Goal: Task Accomplishment & Management: Complete application form

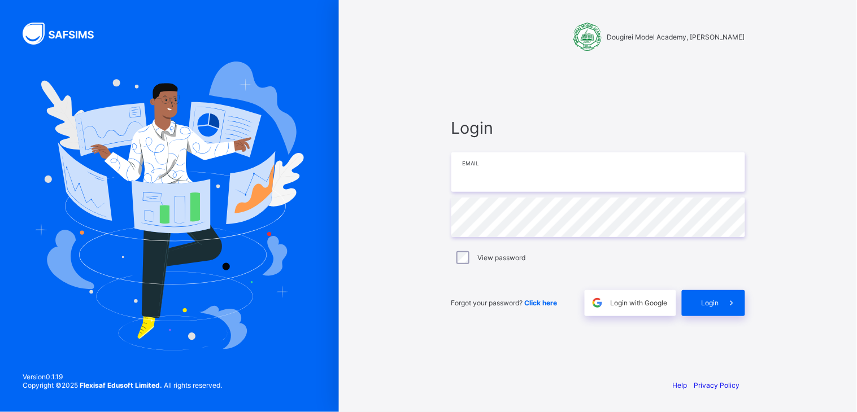
click at [510, 185] on input "email" at bounding box center [598, 173] width 294 height 40
type input "**********"
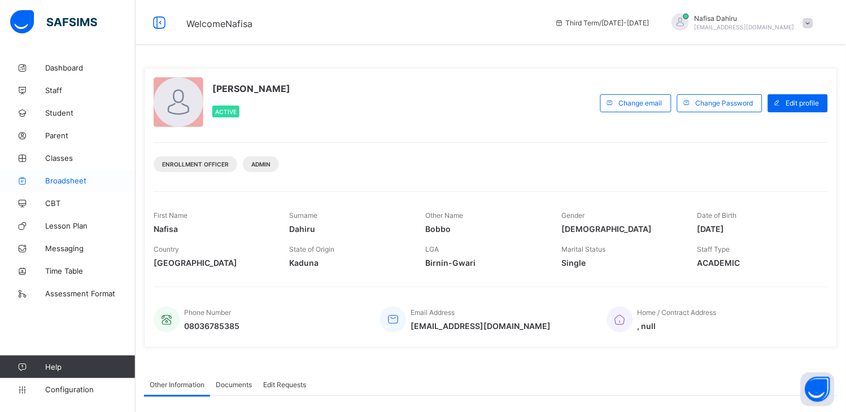
click at [66, 185] on link "Broadsheet" at bounding box center [68, 180] width 136 height 23
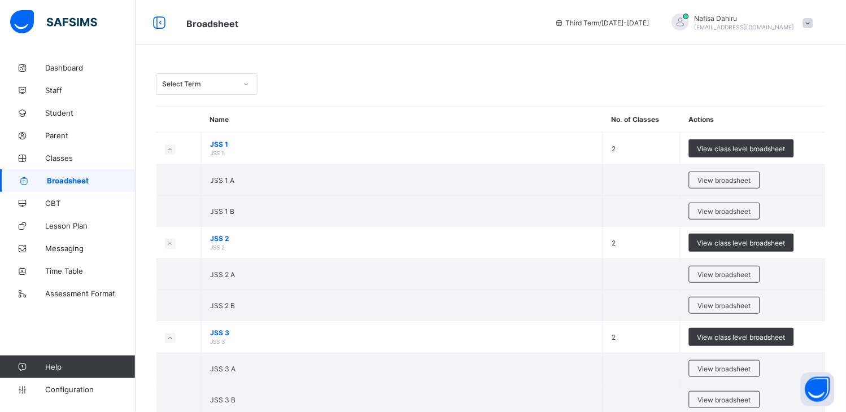
click at [201, 81] on div "Select Term" at bounding box center [199, 84] width 75 height 8
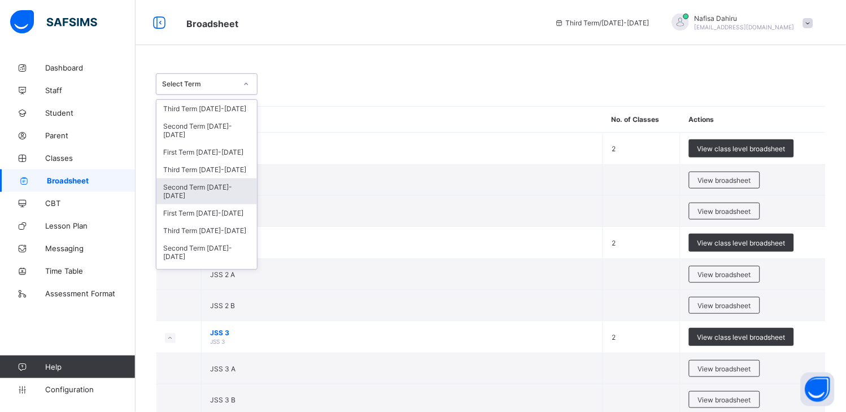
click at [195, 189] on div "Second Term 2023-2024" at bounding box center [206, 192] width 101 height 26
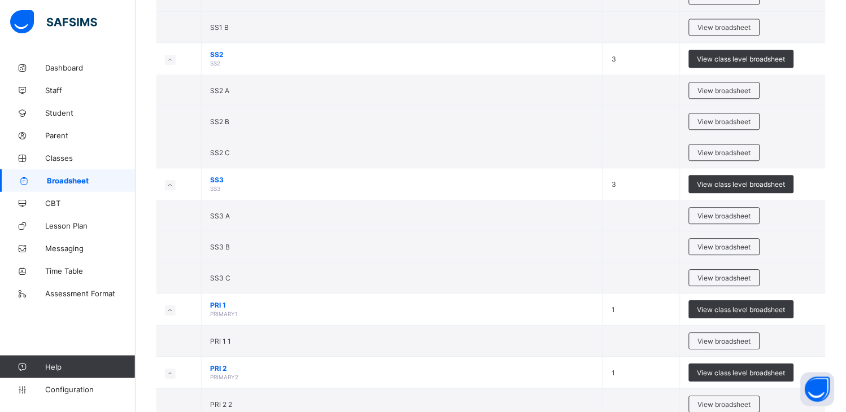
scroll to position [541, 0]
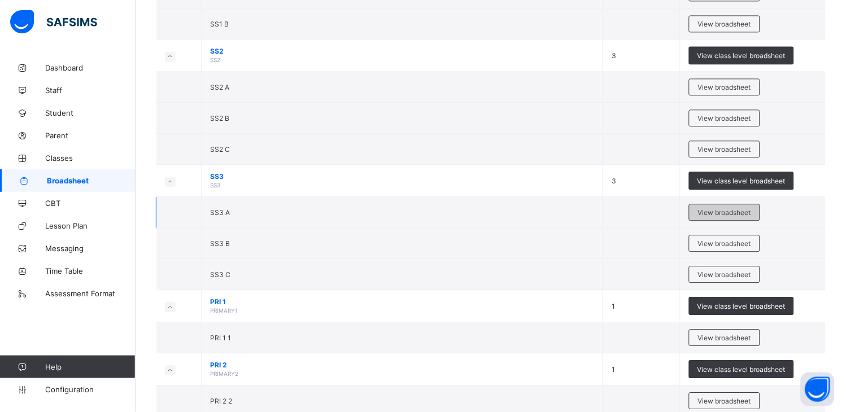
click at [736, 212] on span "View broadsheet" at bounding box center [724, 212] width 53 height 8
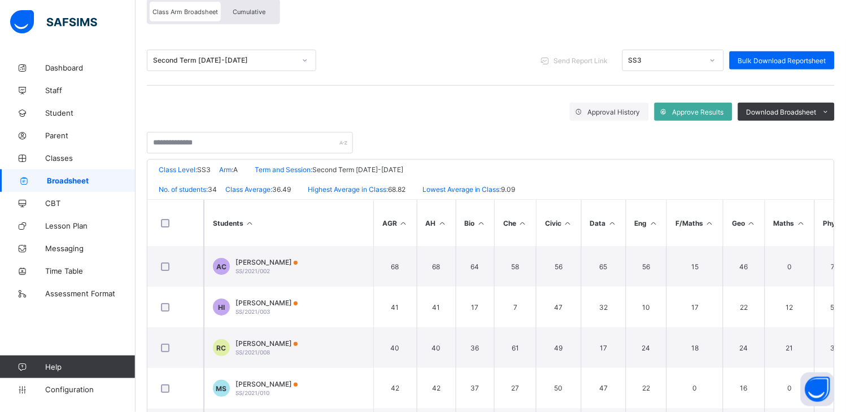
scroll to position [44, 0]
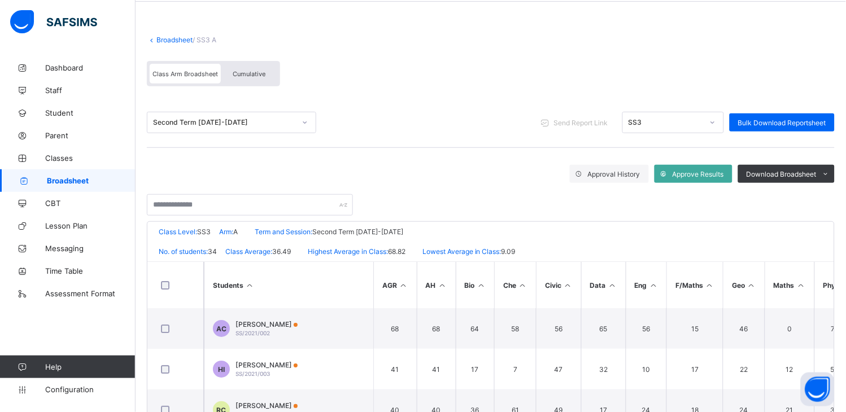
click at [198, 128] on div "Second Term 2023-2024" at bounding box center [220, 123] width 147 height 16
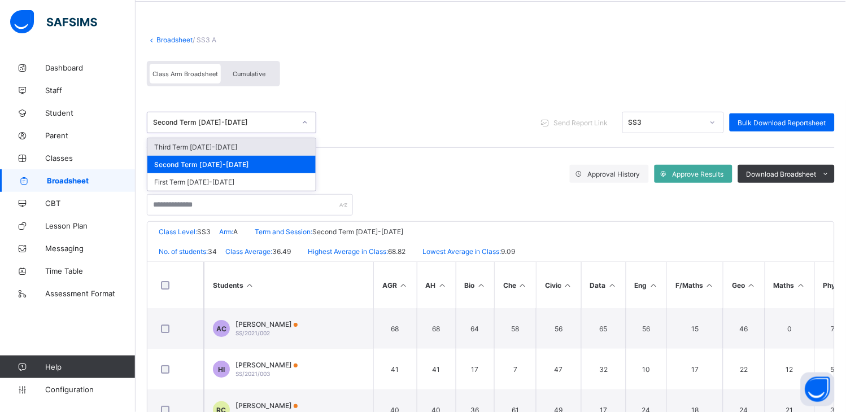
click at [202, 148] on div "Third Term 2023-2024" at bounding box center [231, 147] width 168 height 18
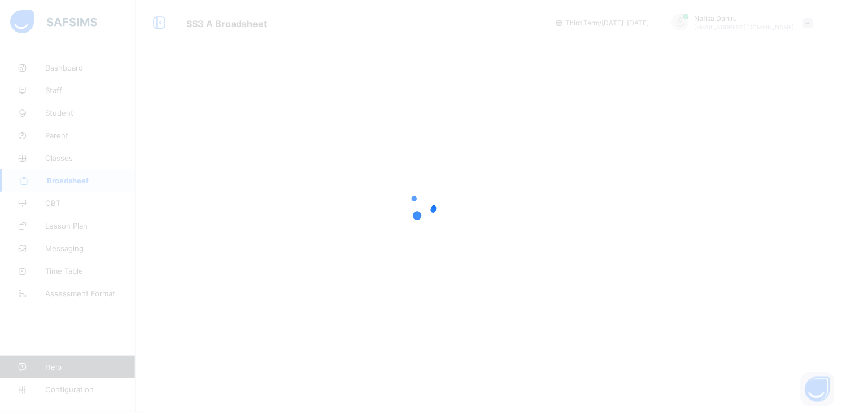
scroll to position [0, 0]
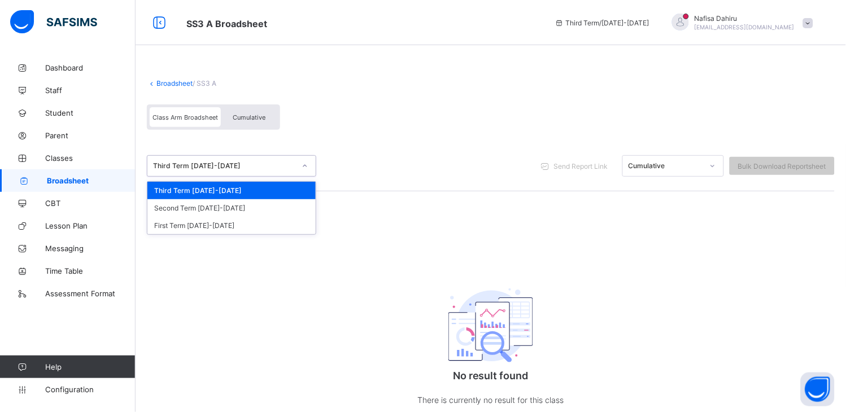
click at [205, 169] on div "Third Term 2023-2024" at bounding box center [224, 166] width 142 height 8
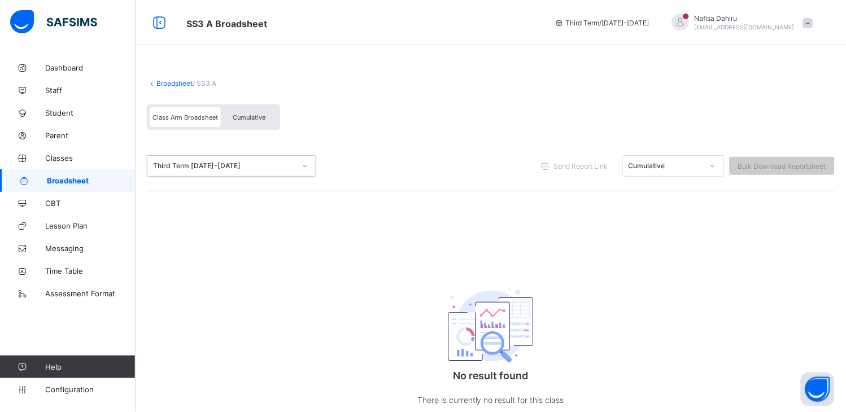
click at [205, 169] on div "Third Term 2023-2024" at bounding box center [224, 166] width 142 height 8
click at [69, 176] on span "Broadsheet" at bounding box center [91, 180] width 89 height 9
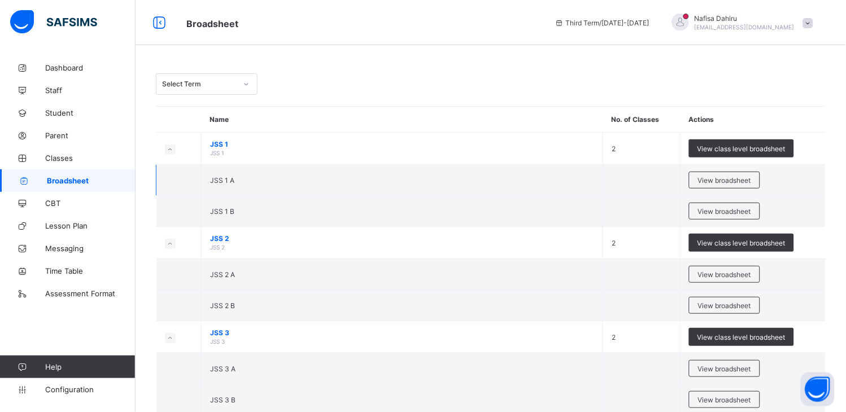
click at [444, 193] on td "JSS 1 A" at bounding box center [403, 180] width 402 height 31
click at [210, 93] on div "Select Term" at bounding box center [207, 83] width 102 height 21
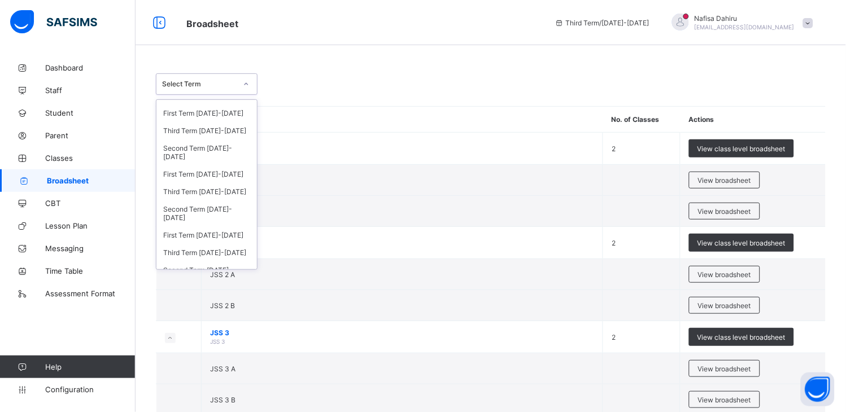
scroll to position [97, 0]
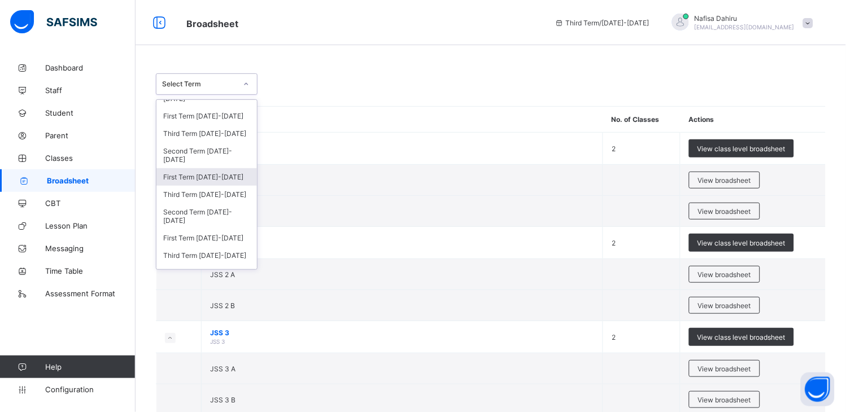
click at [194, 178] on div "First Term 2022-2023" at bounding box center [206, 177] width 101 height 18
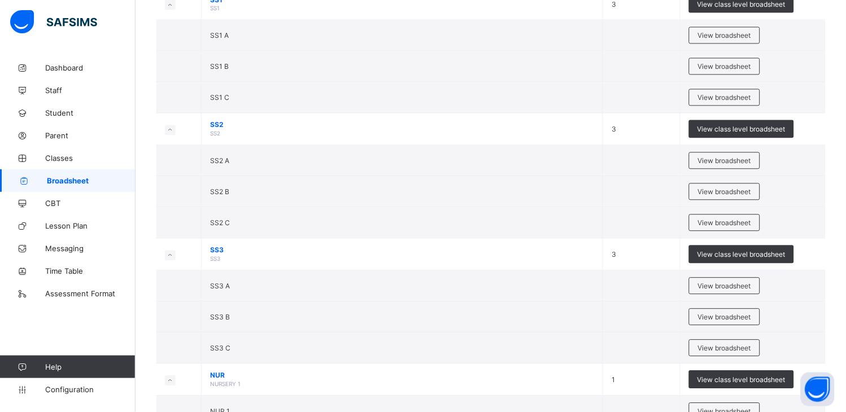
scroll to position [492, 0]
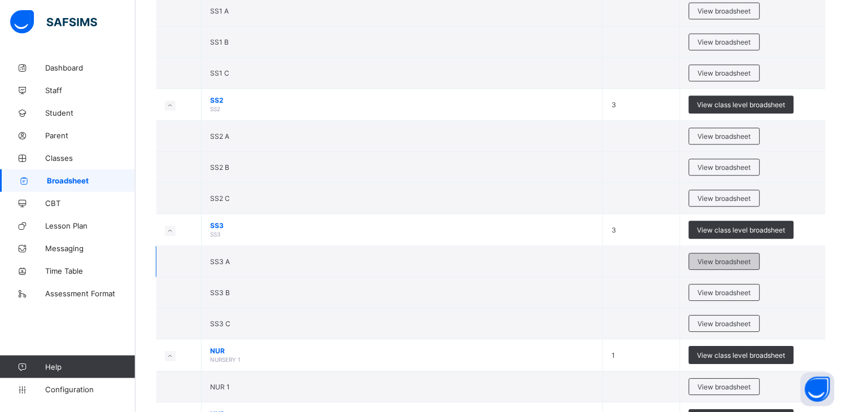
click at [738, 256] on div "View broadsheet" at bounding box center [724, 261] width 71 height 17
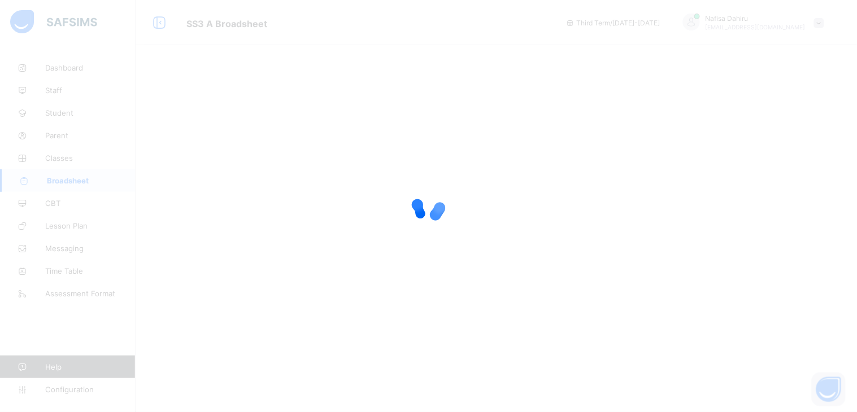
click at [748, 294] on div at bounding box center [428, 206] width 857 height 412
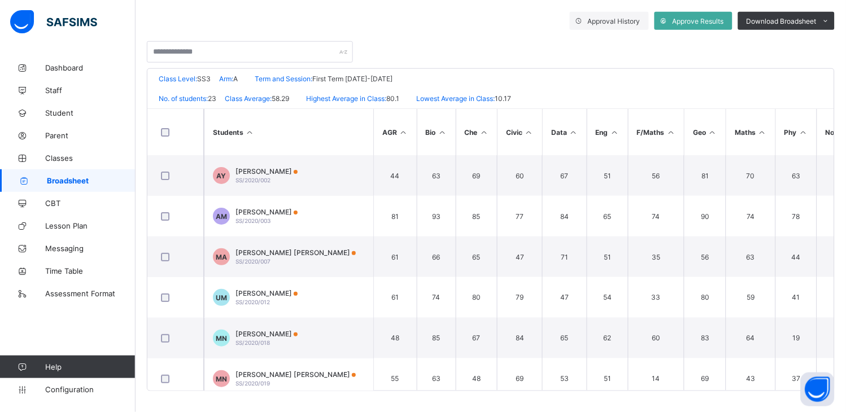
click at [89, 182] on span "Broadsheet" at bounding box center [91, 180] width 89 height 9
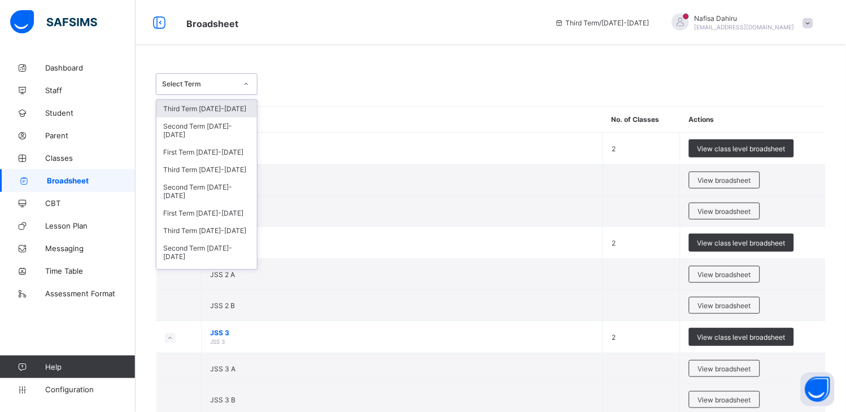
click at [233, 79] on div "Select Term" at bounding box center [195, 84] width 79 height 16
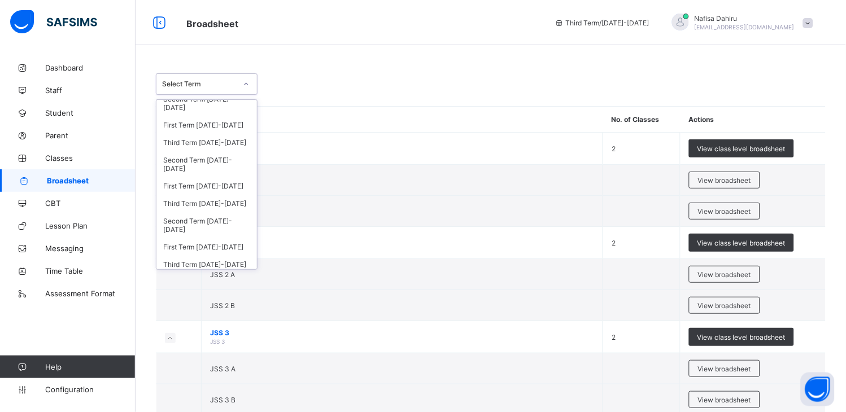
scroll to position [92, 0]
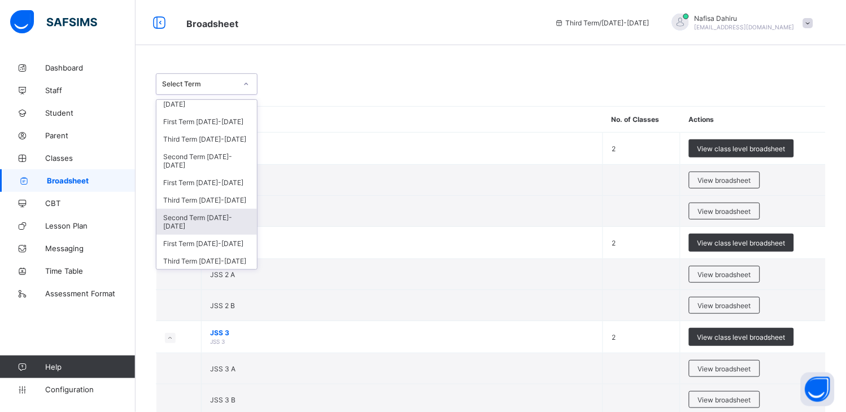
click at [192, 212] on div "Second Term 2021-2022" at bounding box center [206, 222] width 101 height 26
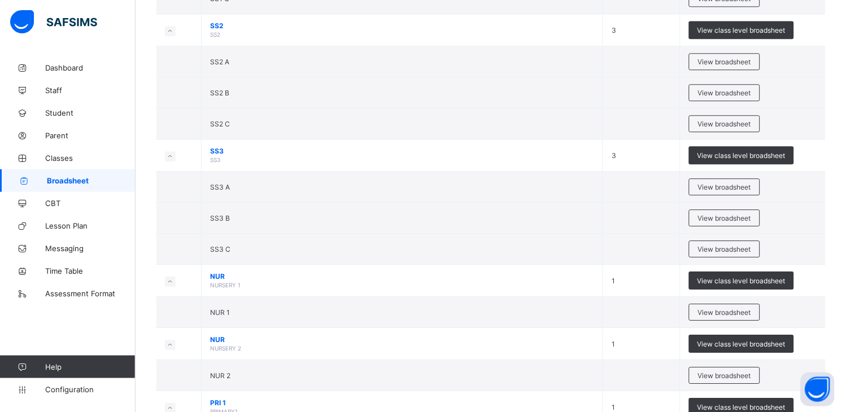
scroll to position [608, 0]
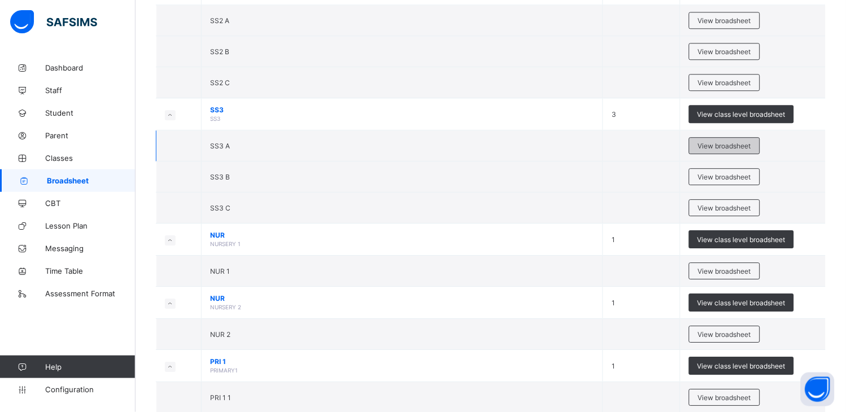
click at [741, 151] on div "View broadsheet" at bounding box center [724, 145] width 71 height 17
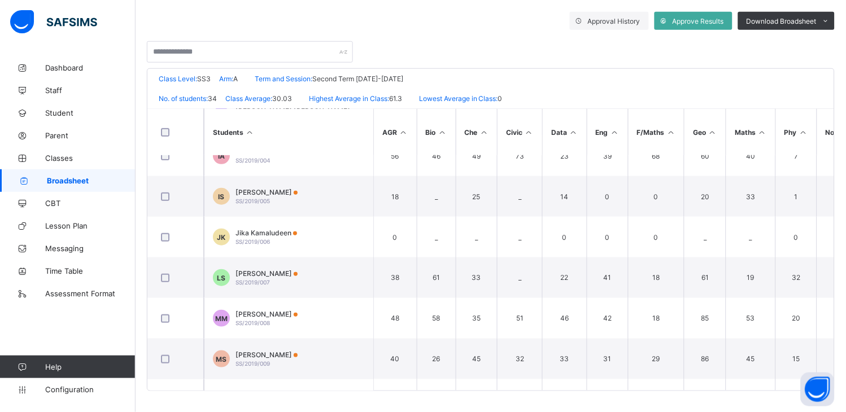
scroll to position [172, 0]
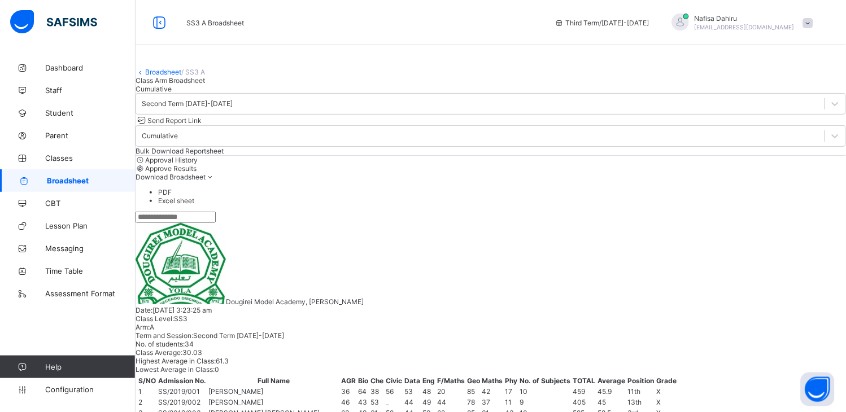
click at [324, 88] on div "Broadsheet / SS3 A Class Arm Broadsheet Cumulative" at bounding box center [491, 74] width 711 height 37
click at [176, 76] on link "Broadsheet" at bounding box center [163, 72] width 36 height 8
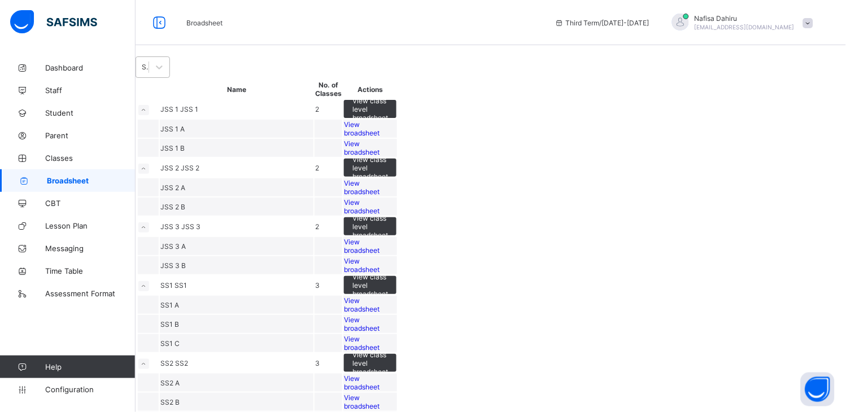
click at [150, 72] on div "Select Term" at bounding box center [146, 67] width 8 height 8
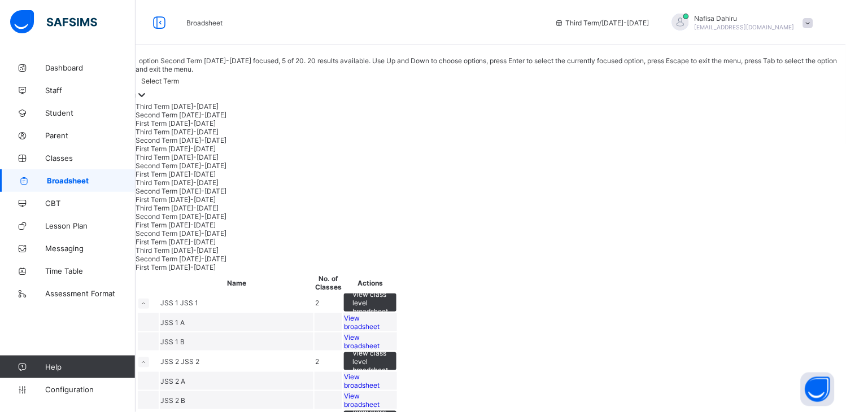
scroll to position [184, 0]
click at [199, 195] on div "First Term 2021-2022" at bounding box center [491, 199] width 711 height 8
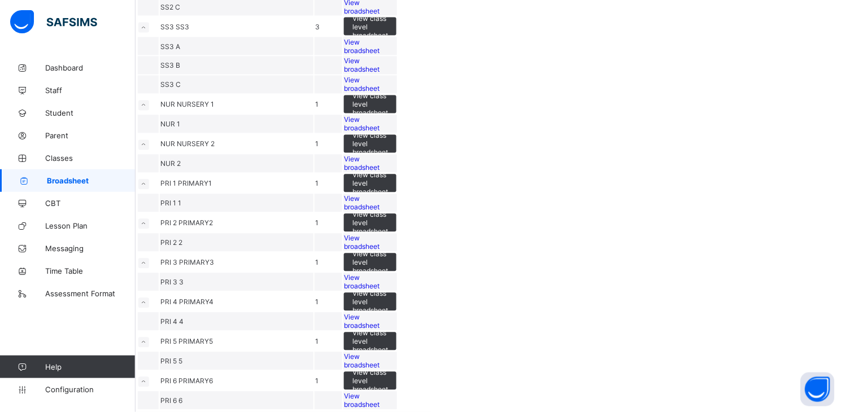
scroll to position [558, 0]
click at [380, 74] on span "View broadsheet" at bounding box center [362, 65] width 36 height 17
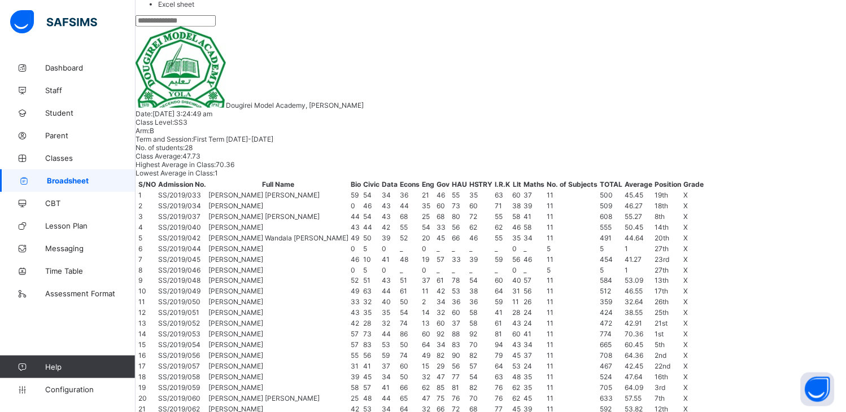
scroll to position [907, 0]
drag, startPoint x: 236, startPoint y: 369, endPoint x: 270, endPoint y: 371, distance: 33.9
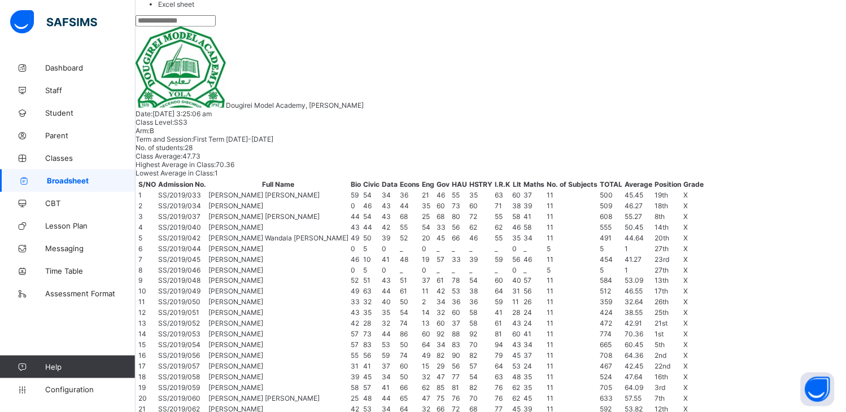
copy span "SS/2019/091"
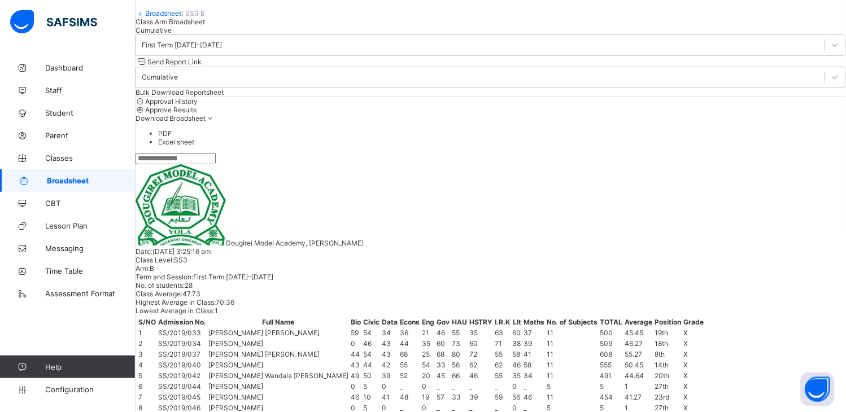
scroll to position [0, 0]
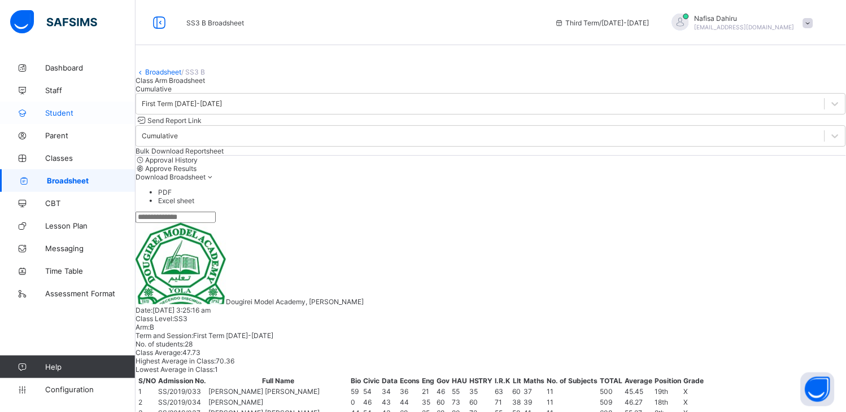
click at [56, 114] on span "Student" at bounding box center [90, 112] width 90 height 9
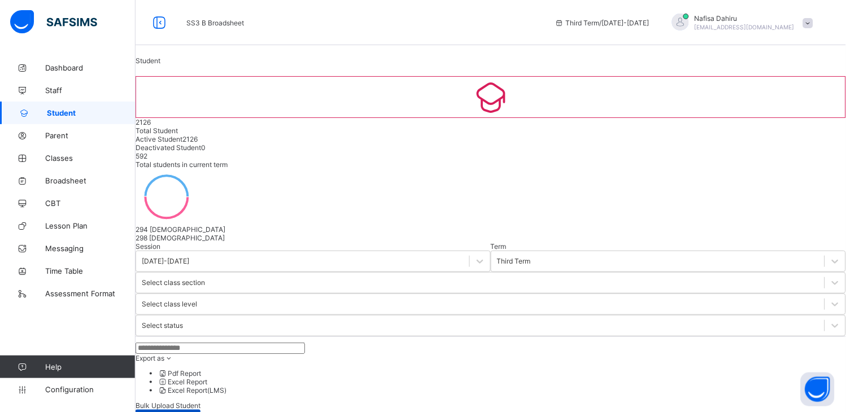
click at [201, 410] on div "Create Student" at bounding box center [168, 419] width 65 height 18
select select "**"
paste input "**********"
type input "**********"
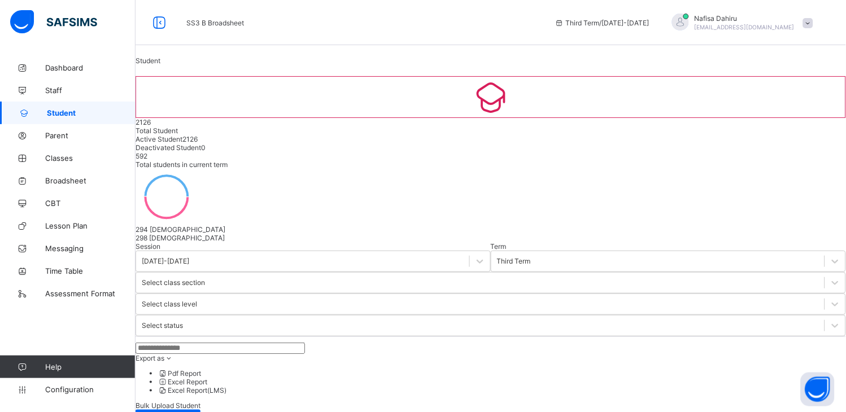
type input "*"
type input "******"
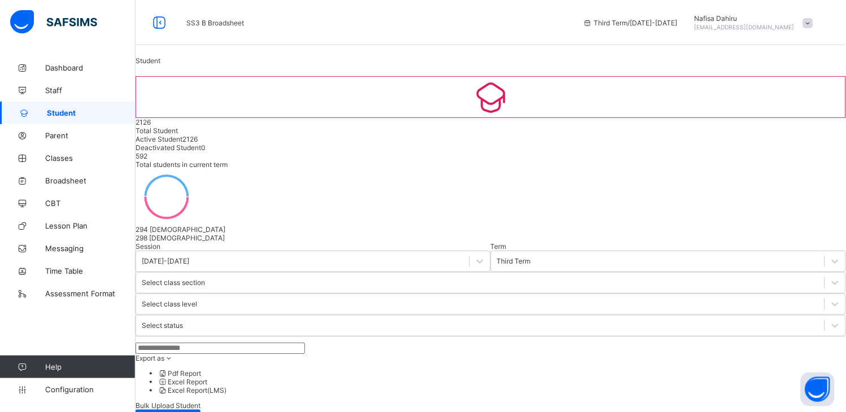
type input "***"
type input "******"
click at [611, 388] on link at bounding box center [612, 389] width 11 height 19
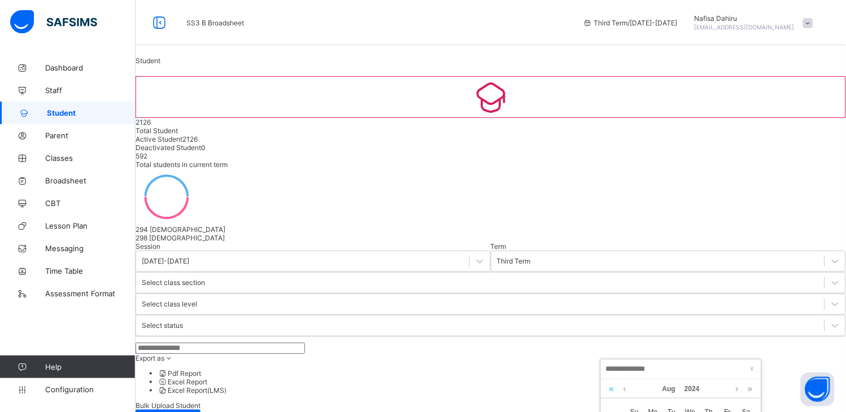
click at [611, 388] on link at bounding box center [612, 389] width 11 height 19
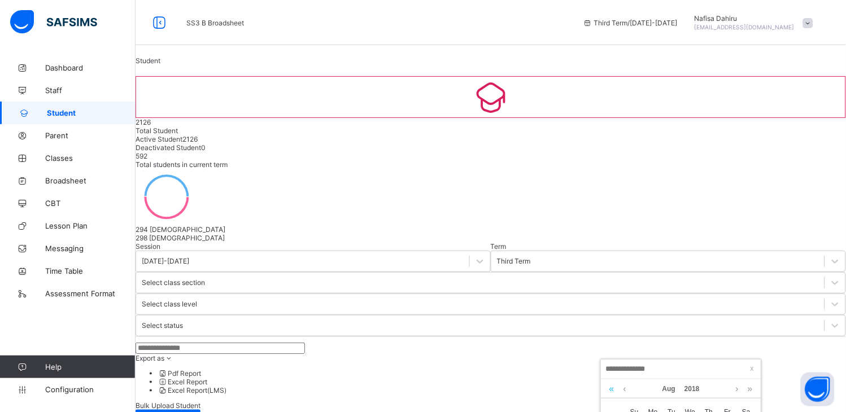
click at [611, 388] on link at bounding box center [612, 389] width 11 height 19
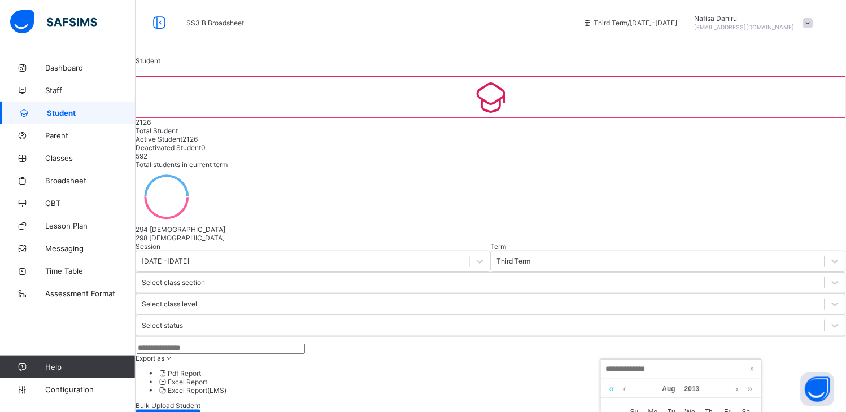
click at [611, 388] on link at bounding box center [612, 389] width 11 height 19
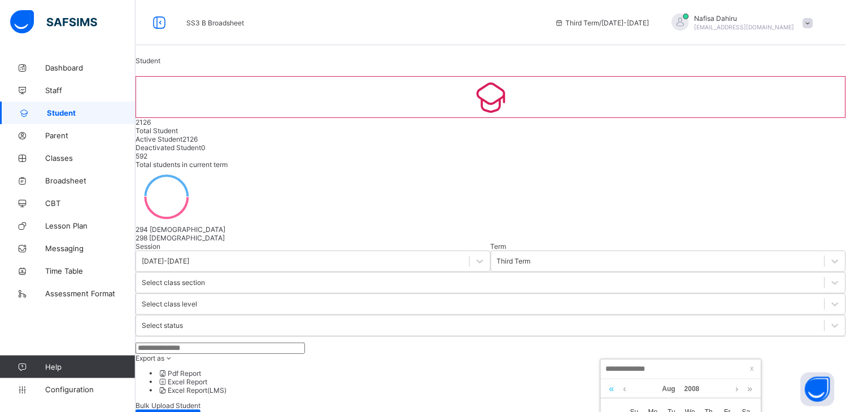
click at [611, 388] on link at bounding box center [612, 389] width 11 height 19
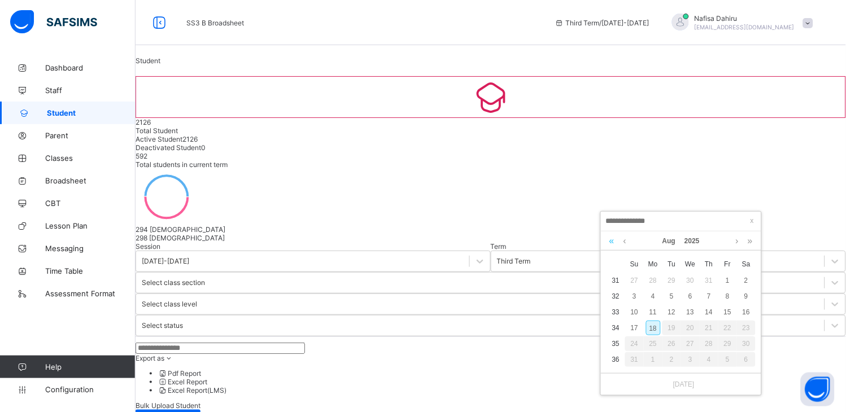
click at [612, 240] on link at bounding box center [612, 241] width 11 height 19
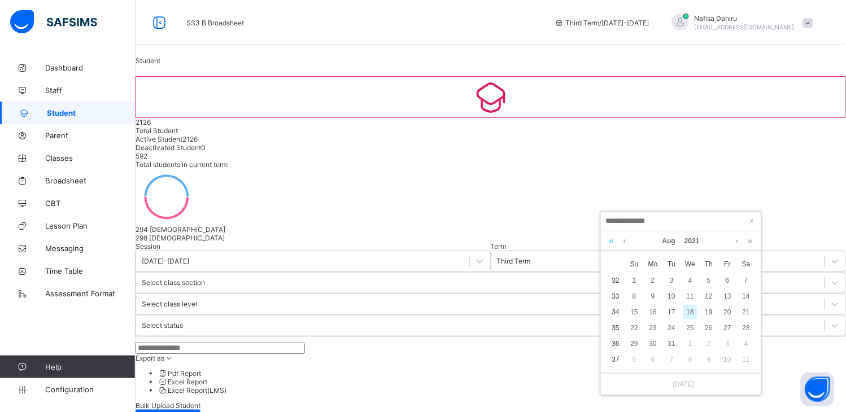
click at [612, 240] on link at bounding box center [612, 241] width 11 height 19
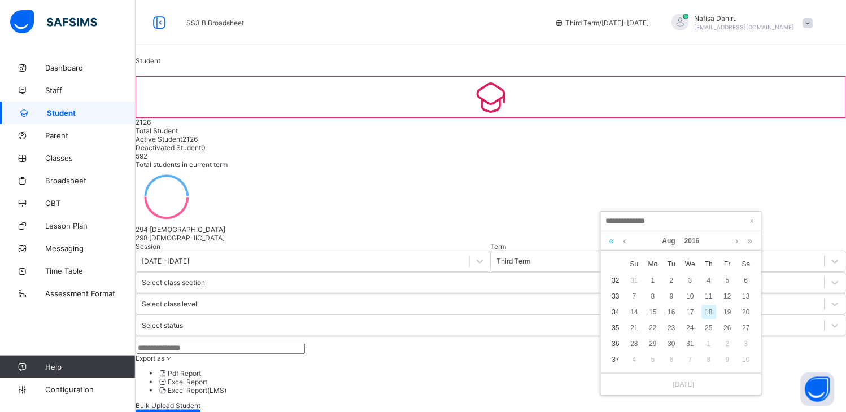
click at [612, 240] on link at bounding box center [612, 241] width 11 height 19
click at [616, 279] on td "32" at bounding box center [616, 281] width 19 height 16
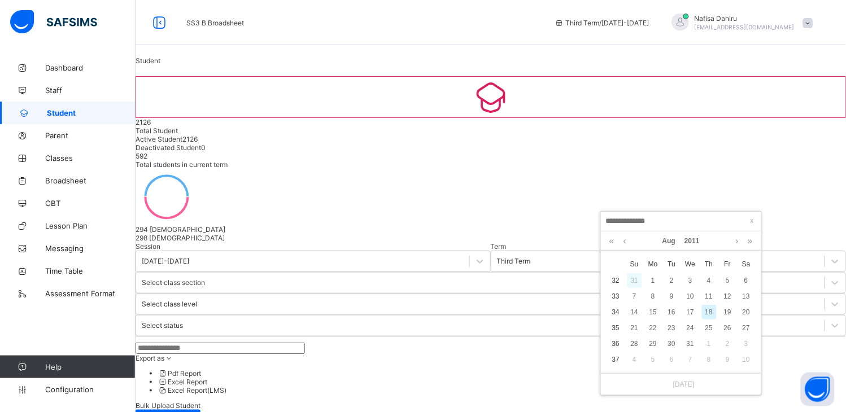
click at [639, 281] on div "31" at bounding box center [635, 280] width 15 height 15
type input "**********"
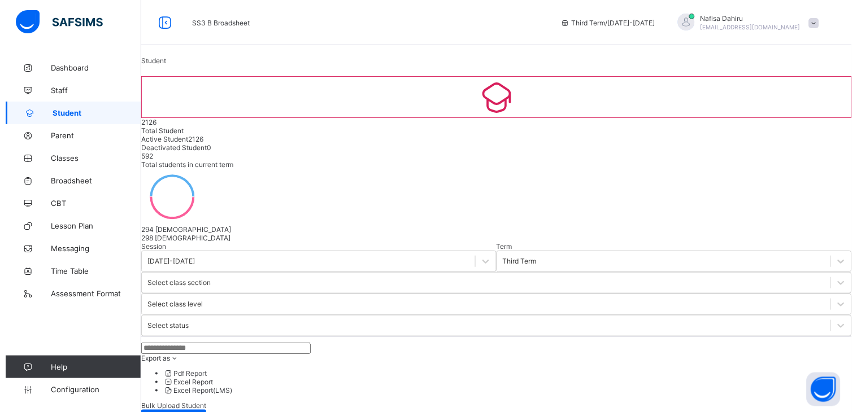
scroll to position [356, 0]
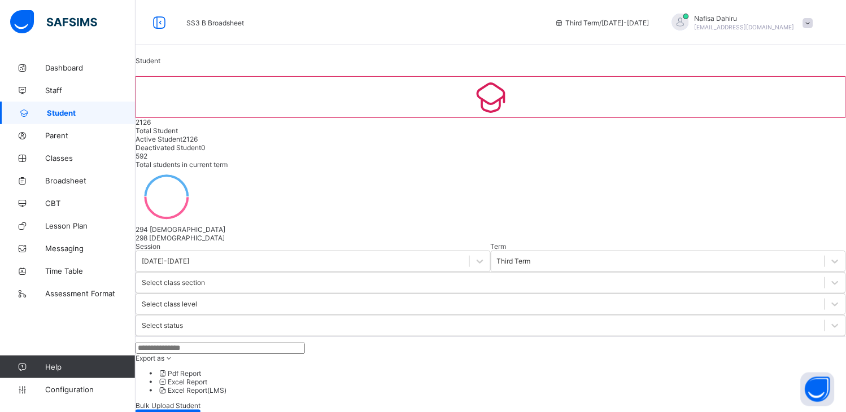
type input "**********"
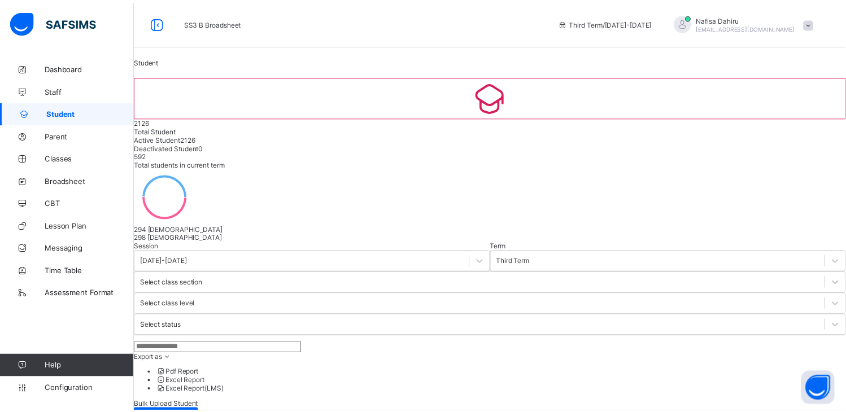
scroll to position [168, 0]
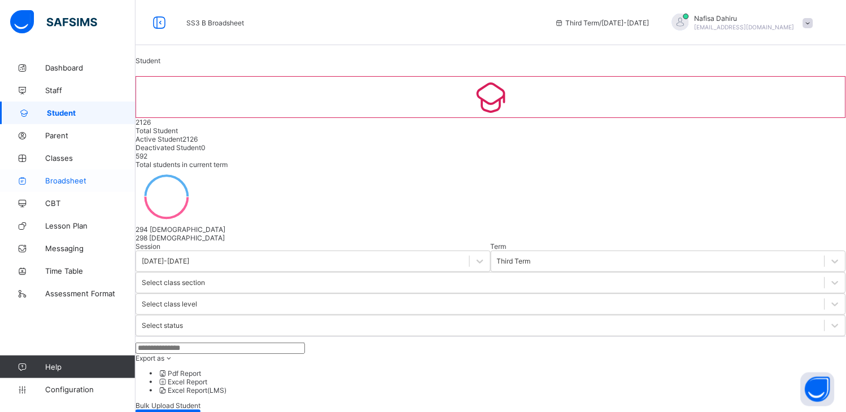
click at [66, 177] on span "Broadsheet" at bounding box center [90, 180] width 90 height 9
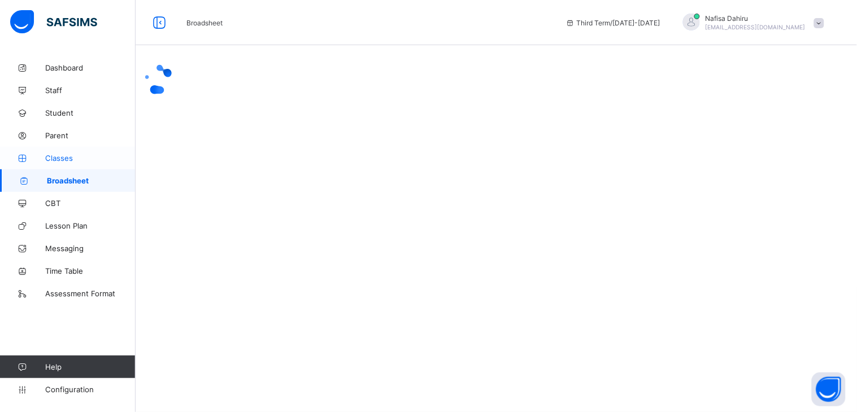
click at [56, 151] on link "Classes" at bounding box center [68, 158] width 136 height 23
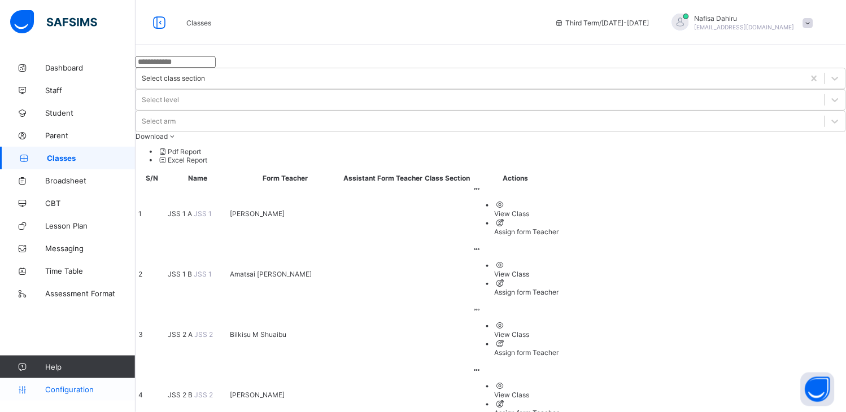
click at [49, 388] on span "Configuration" at bounding box center [90, 389] width 90 height 9
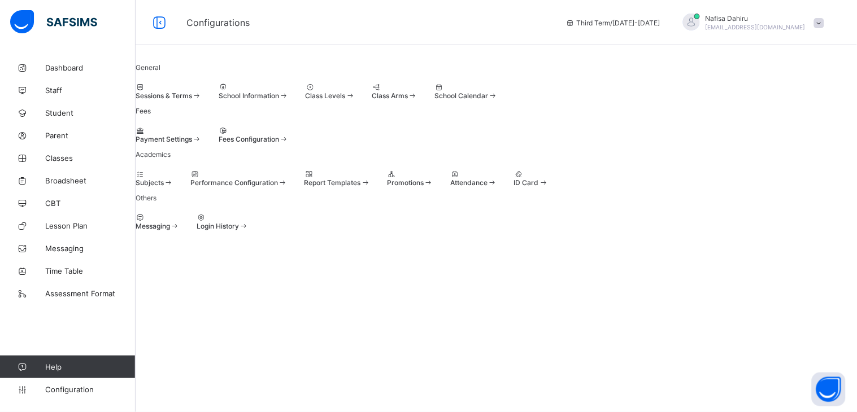
click at [202, 94] on div "Sessions & Terms" at bounding box center [169, 91] width 66 height 17
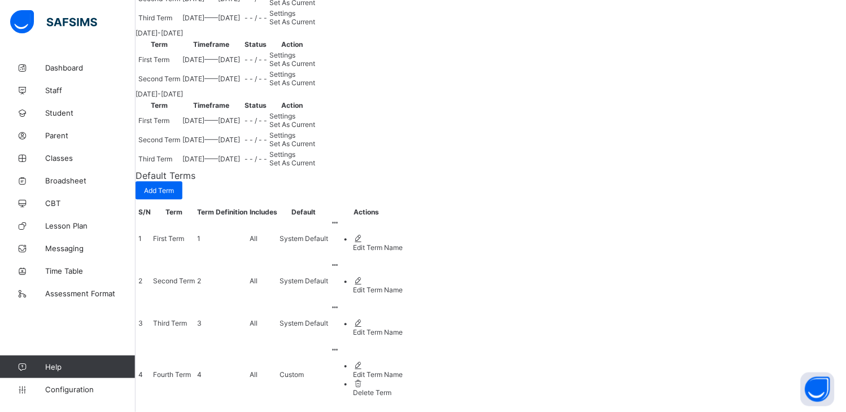
scroll to position [682, 0]
click at [295, 59] on span "Settings" at bounding box center [282, 55] width 26 height 8
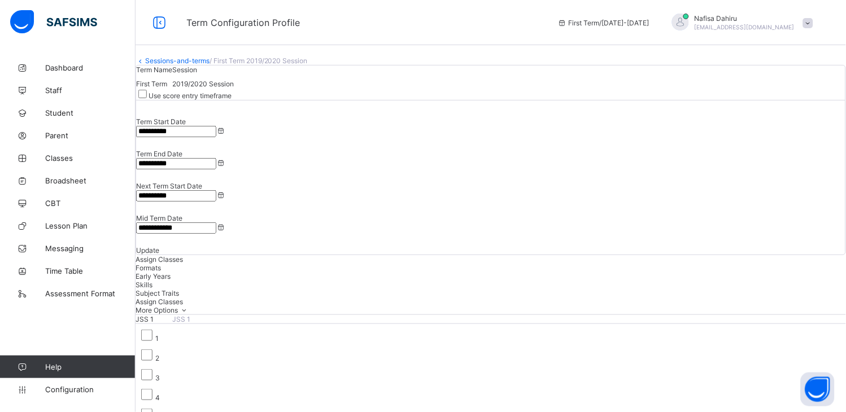
click at [207, 65] on link "Sessions-and-terms" at bounding box center [177, 60] width 64 height 8
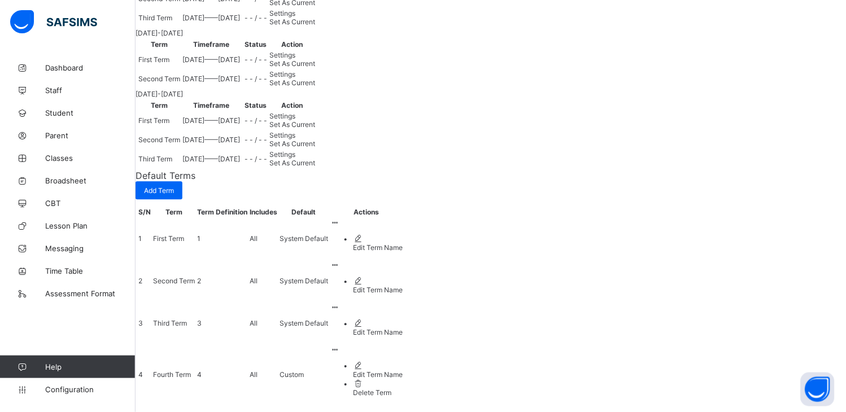
scroll to position [1038, 0]
click at [315, 68] on span "Set As Current" at bounding box center [292, 63] width 46 height 8
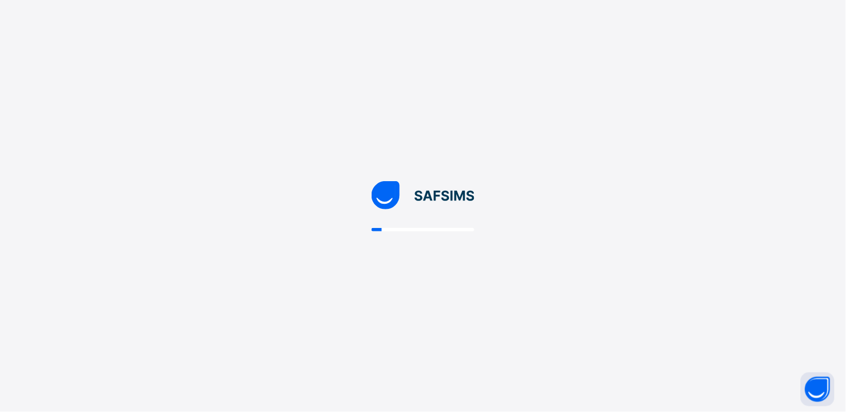
scroll to position [0, 0]
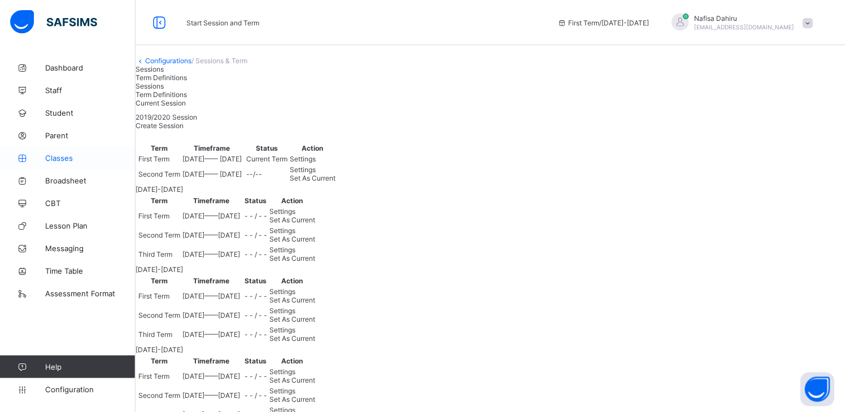
click at [58, 158] on span "Classes" at bounding box center [90, 158] width 90 height 9
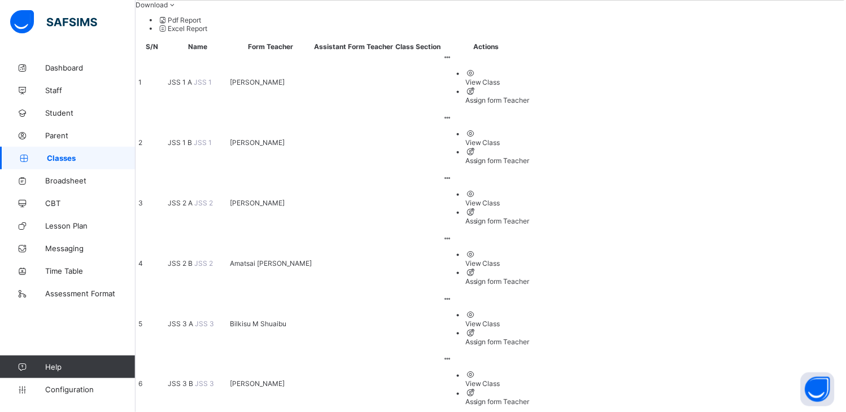
scroll to position [252, 0]
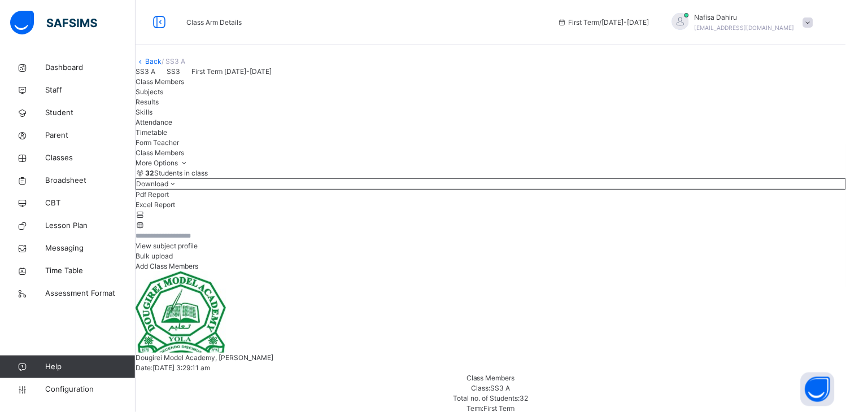
click at [198, 271] on span "Add Class Members" at bounding box center [167, 266] width 63 height 8
paste input "**********"
type input "**********"
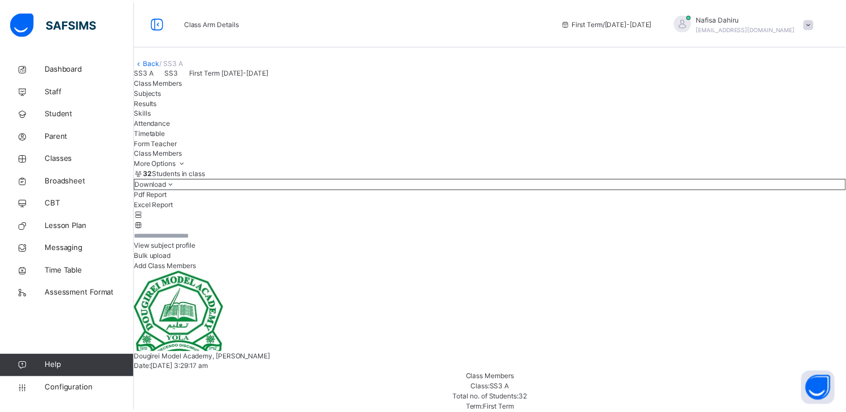
scroll to position [92, 0]
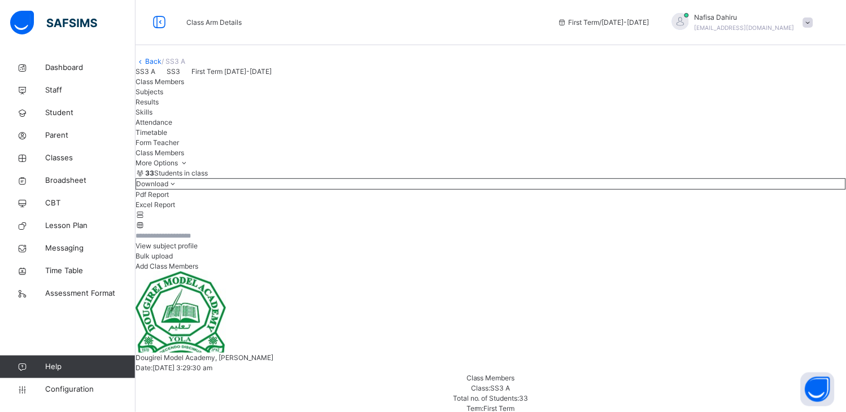
scroll to position [360, 0]
